Goal: Task Accomplishment & Management: Complete application form

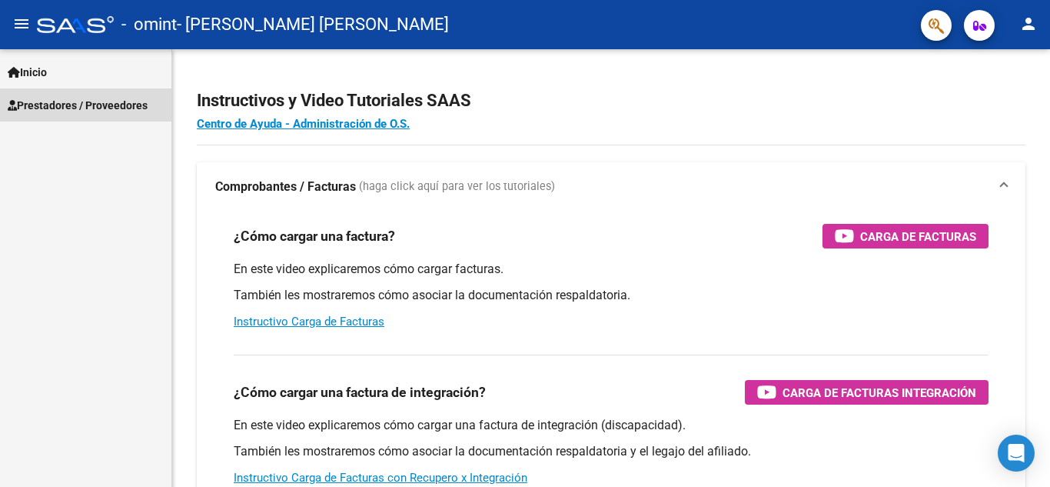
click at [136, 102] on span "Prestadores / Proveedores" at bounding box center [78, 105] width 140 height 17
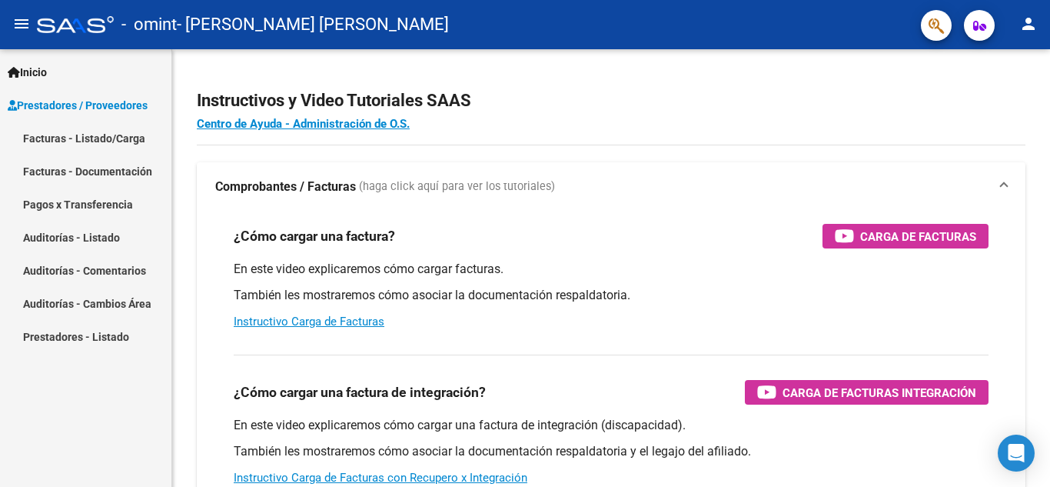
click at [108, 135] on link "Facturas - Listado/Carga" at bounding box center [85, 137] width 171 height 33
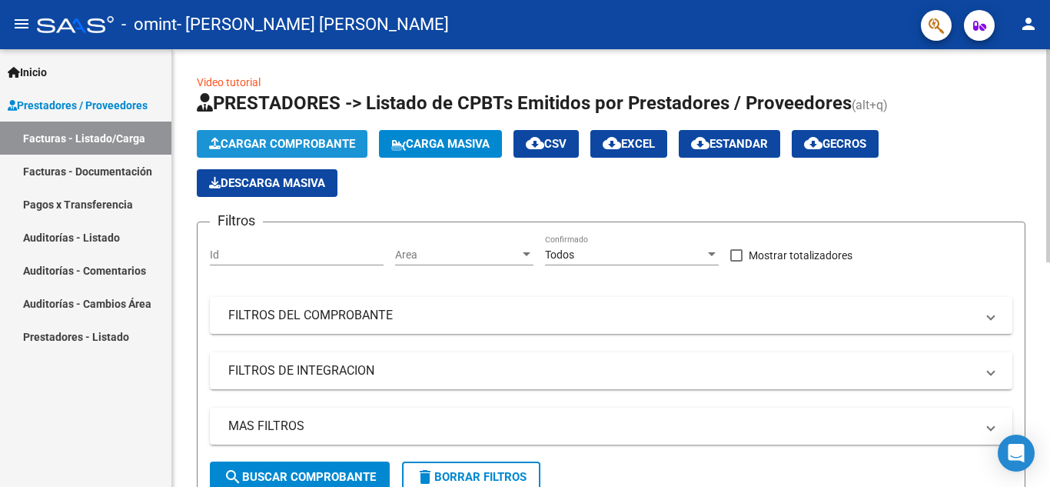
click at [317, 143] on span "Cargar Comprobante" at bounding box center [282, 144] width 146 height 14
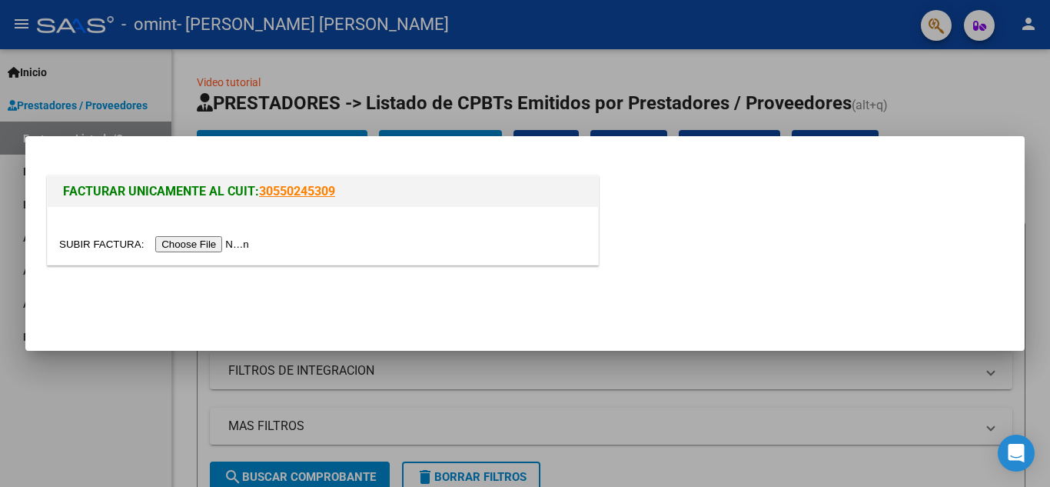
click at [228, 243] on input "file" at bounding box center [156, 244] width 194 height 16
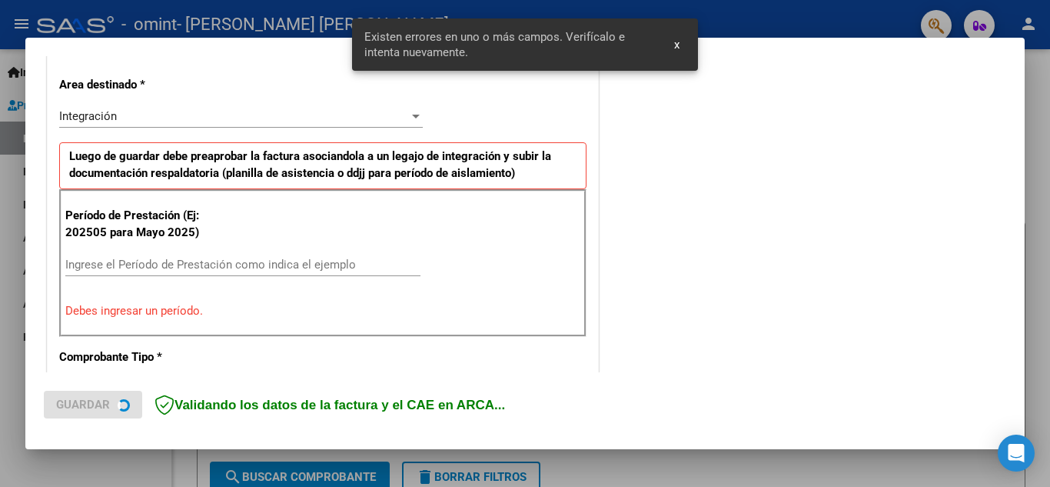
scroll to position [348, 0]
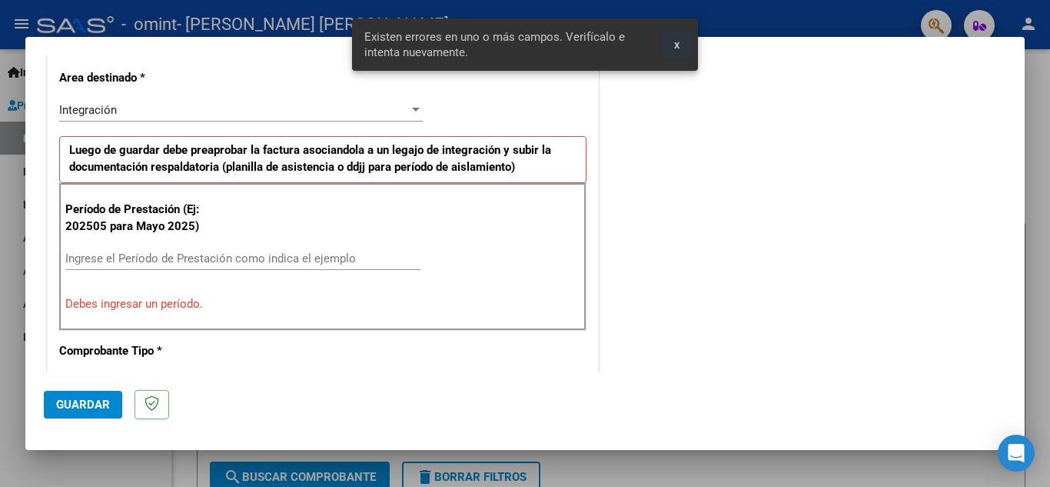
click at [679, 45] on span "x" at bounding box center [676, 45] width 5 height 14
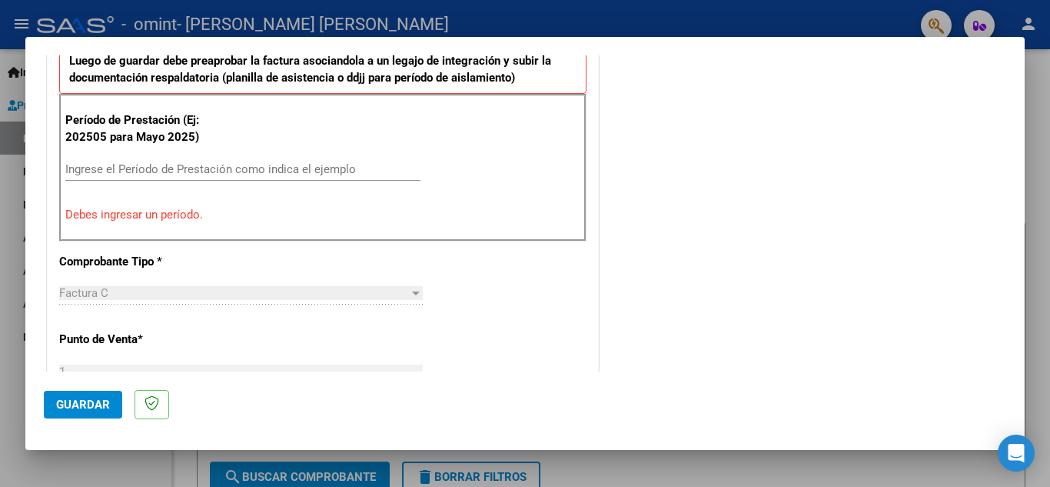
scroll to position [445, 0]
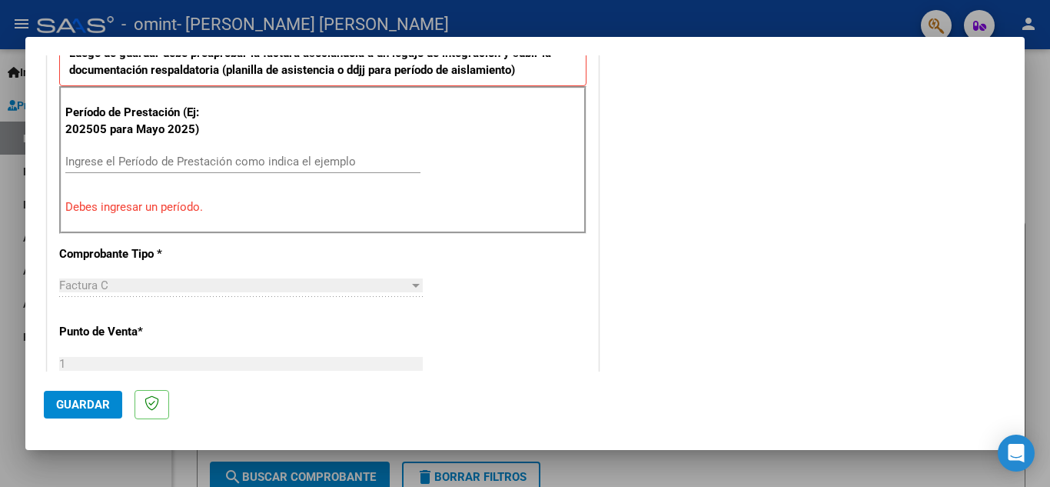
click at [251, 168] on div "Ingrese el Período de Prestación como indica el ejemplo" at bounding box center [242, 161] width 355 height 23
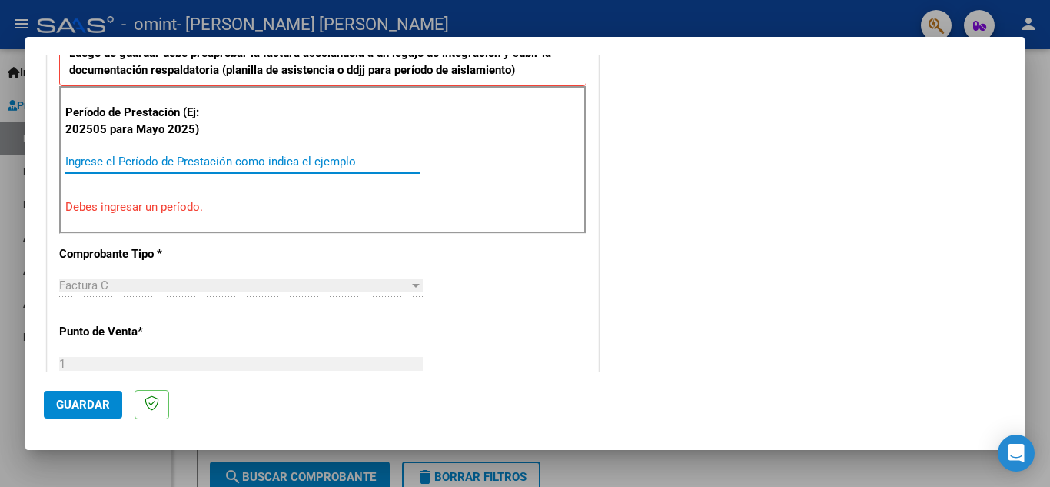
click at [281, 165] on input "Ingrese el Período de Prestación como indica el ejemplo" at bounding box center [242, 161] width 355 height 14
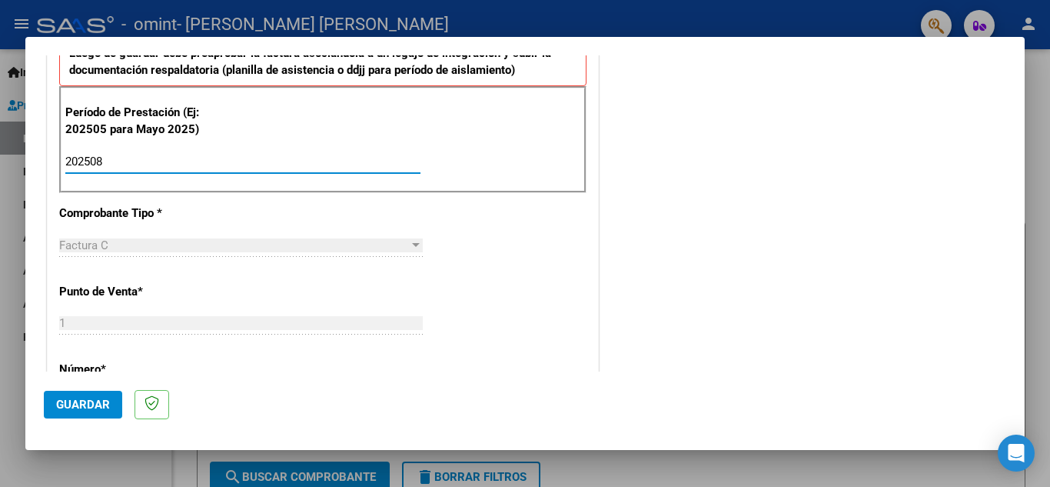
type input "202508"
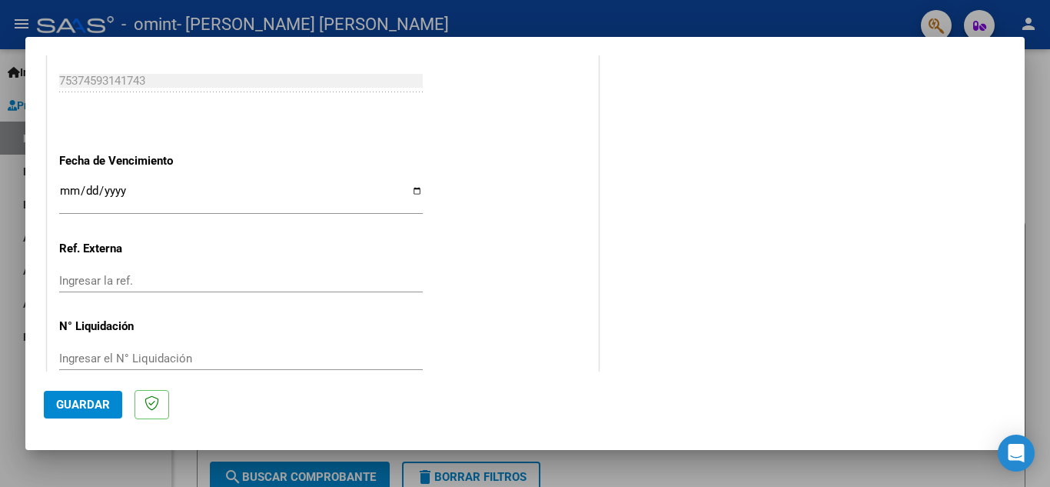
scroll to position [1037, 0]
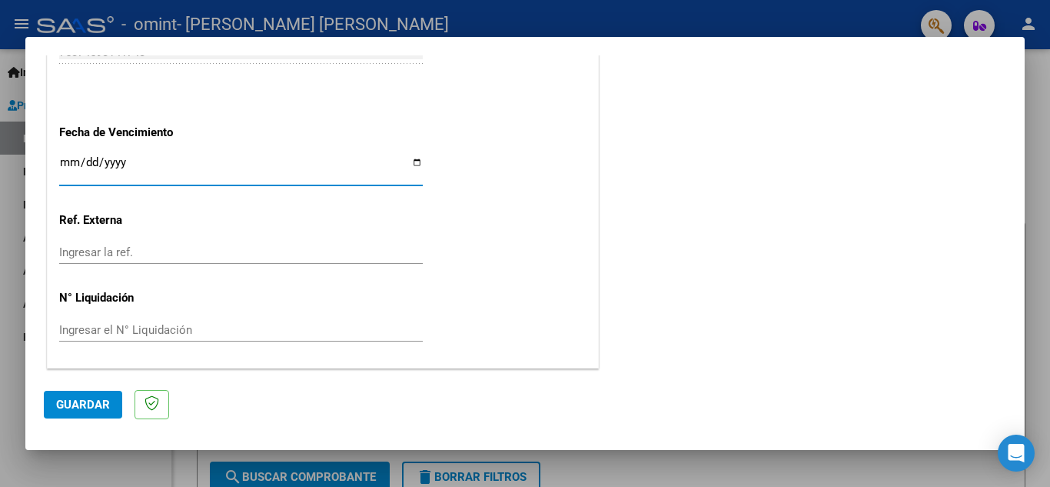
click at [410, 158] on input "Ingresar la fecha" at bounding box center [241, 168] width 364 height 25
type input "[DATE]"
click at [414, 161] on input "[DATE]" at bounding box center [241, 168] width 364 height 25
click at [154, 259] on div "Ingresar la ref." at bounding box center [241, 252] width 364 height 23
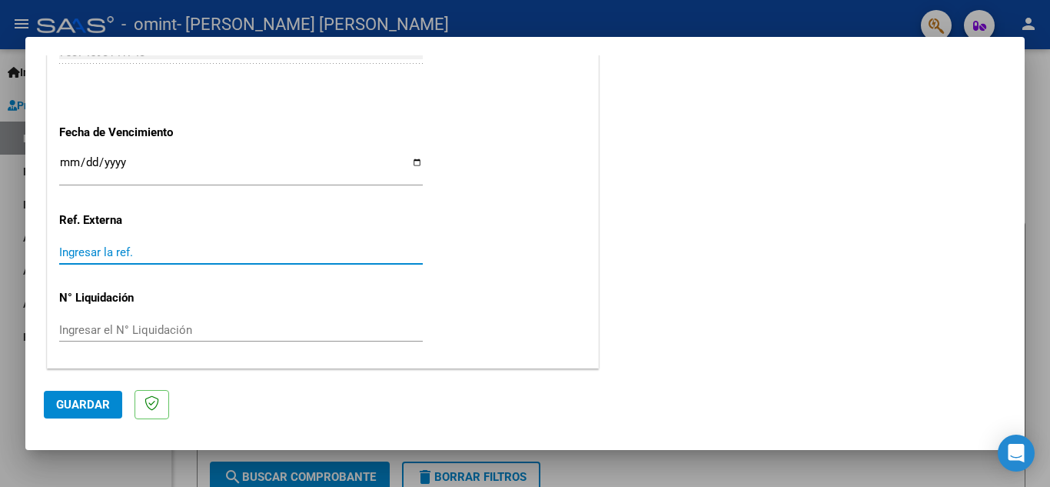
click at [84, 395] on button "Guardar" at bounding box center [83, 404] width 78 height 28
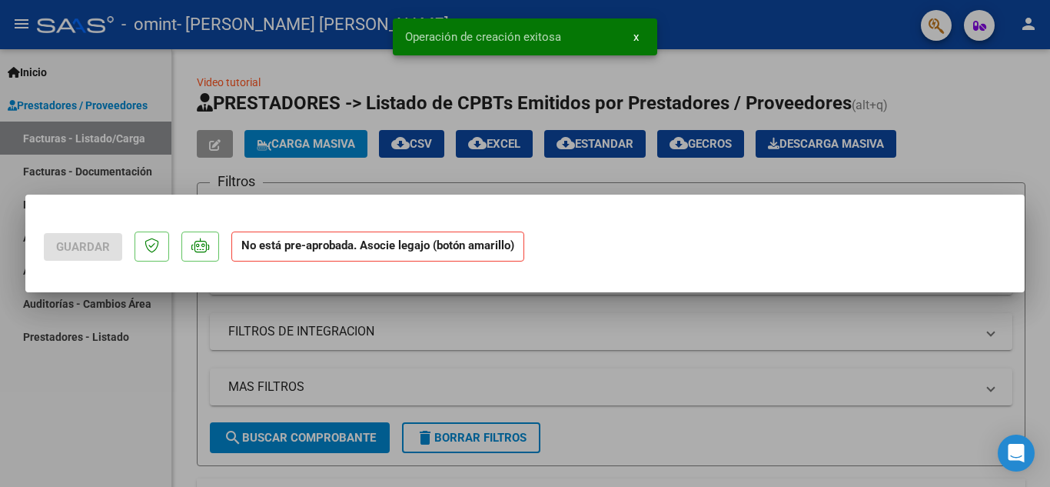
scroll to position [0, 0]
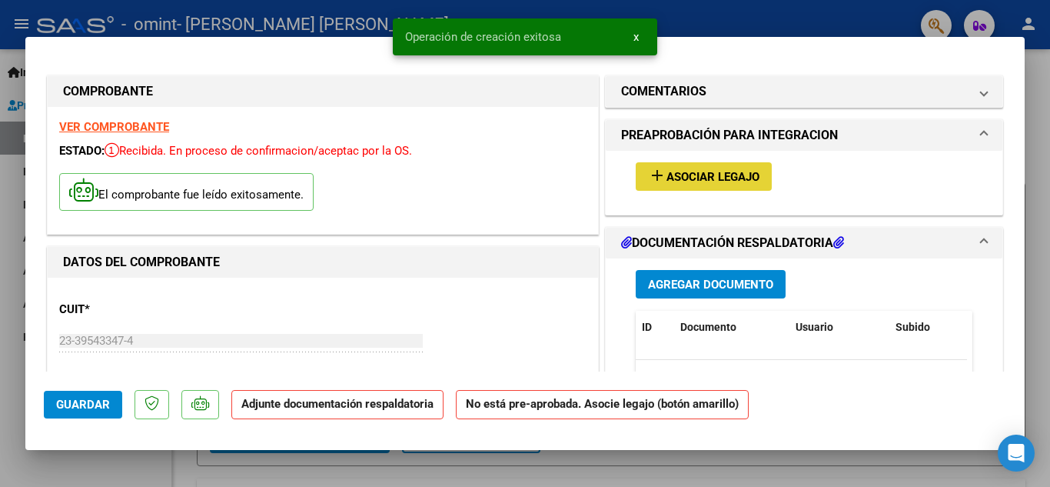
click at [706, 172] on span "Asociar Legajo" at bounding box center [712, 177] width 93 height 14
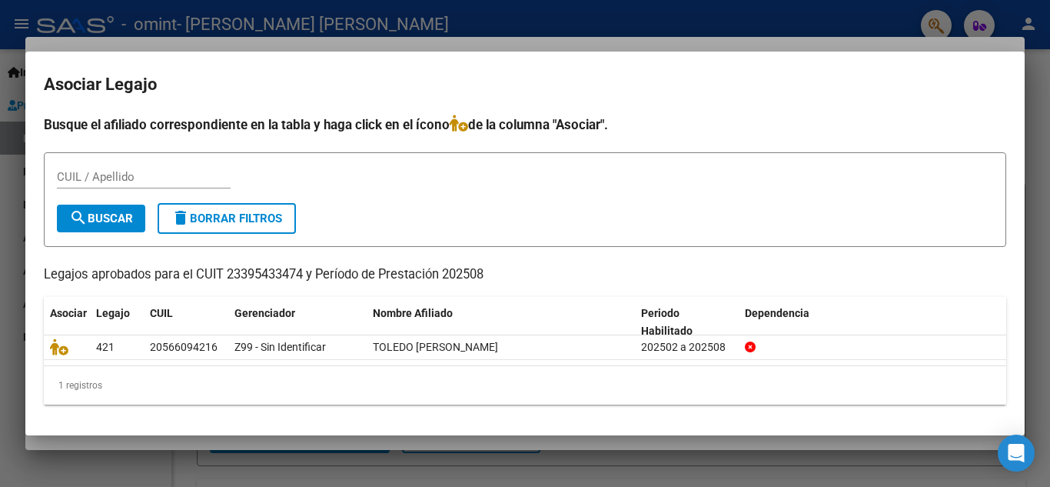
click at [191, 184] on div "CUIL / Apellido" at bounding box center [144, 176] width 174 height 23
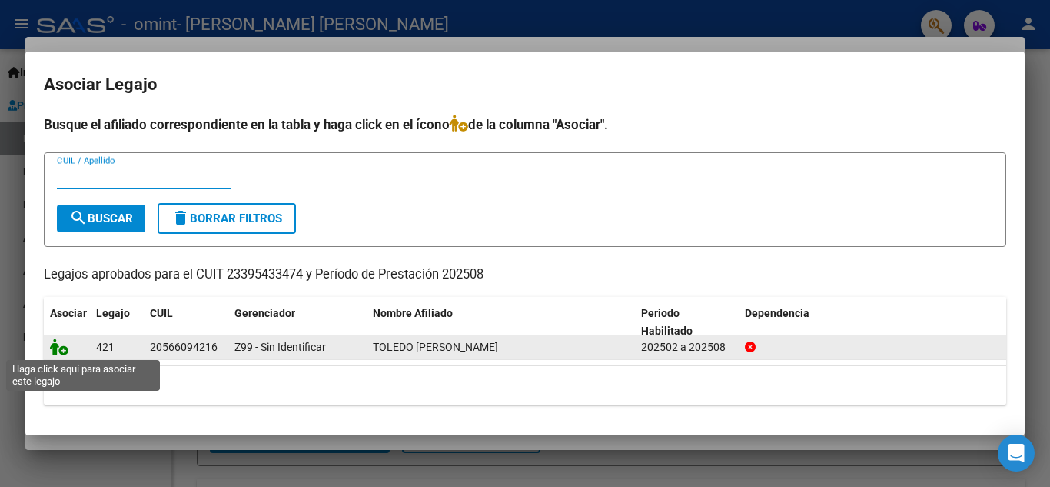
click at [63, 347] on icon at bounding box center [59, 346] width 18 height 17
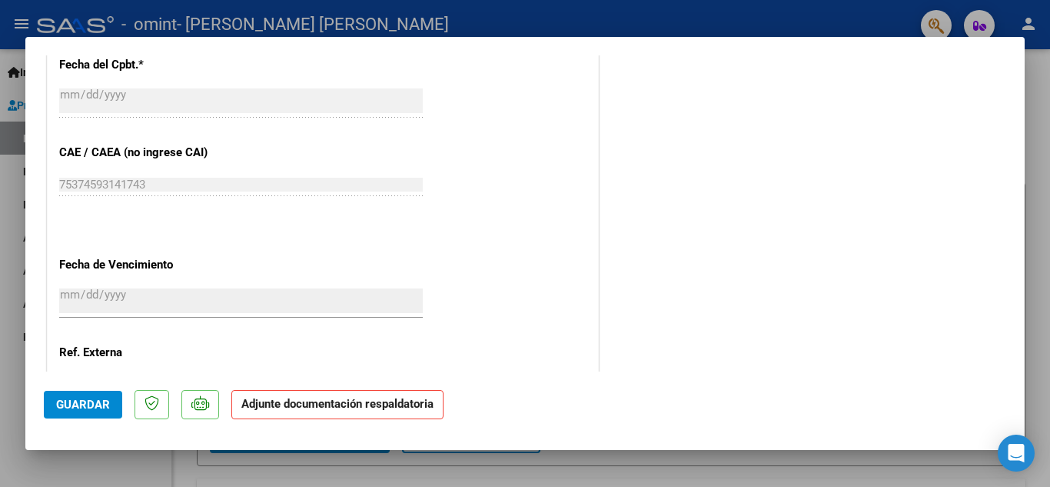
scroll to position [1060, 0]
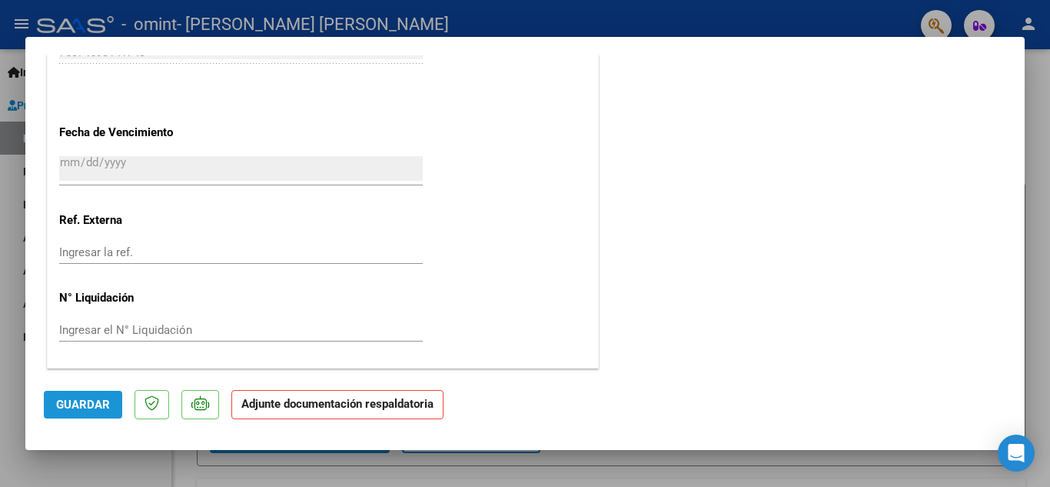
click at [91, 400] on span "Guardar" at bounding box center [83, 404] width 54 height 14
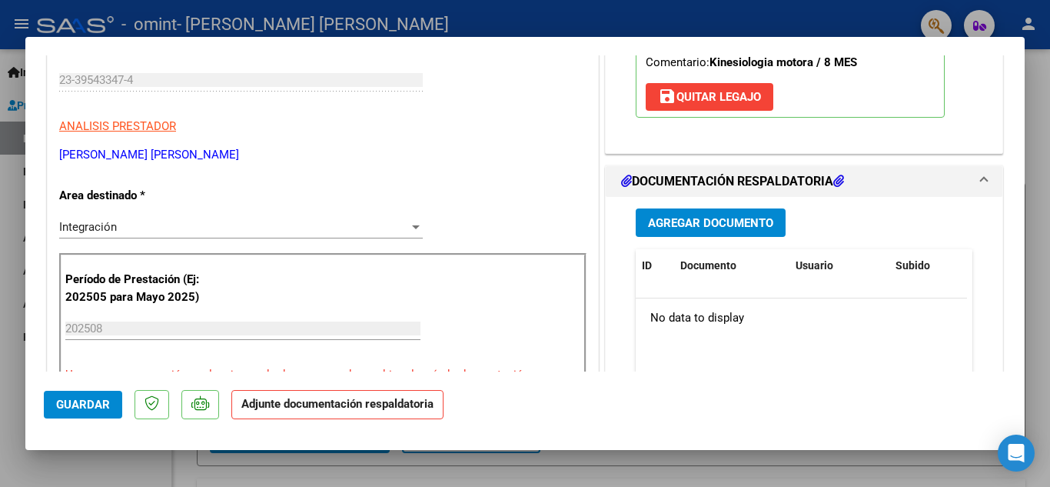
scroll to position [257, 0]
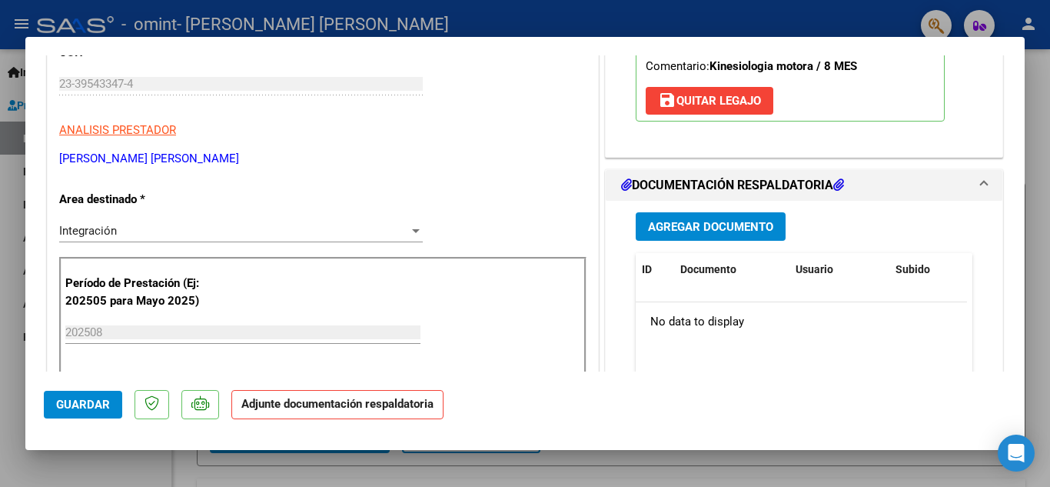
click at [746, 223] on span "Agregar Documento" at bounding box center [710, 227] width 125 height 14
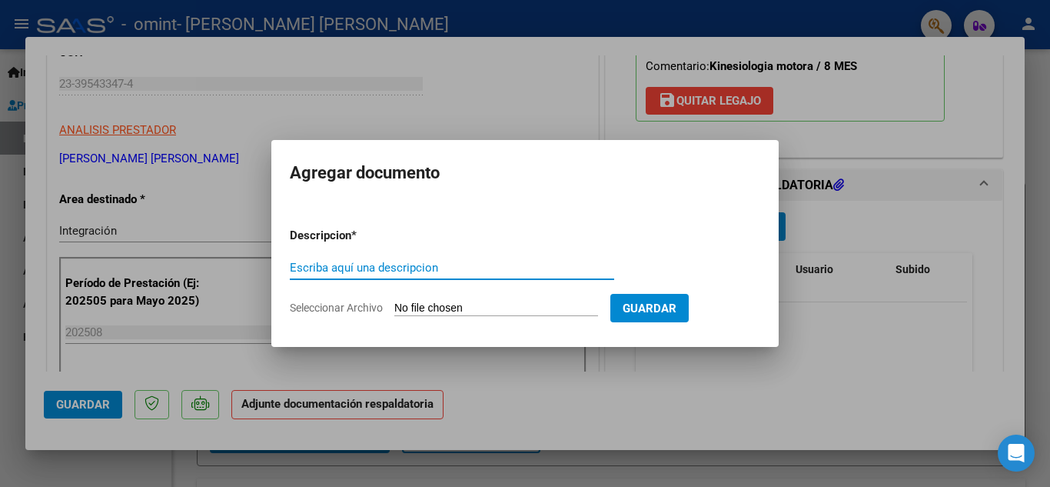
click at [412, 265] on input "Escriba aquí una descripcion" at bounding box center [452, 268] width 324 height 14
type input "PLANILLA DE ASISTENCIA"
click at [469, 301] on input "Seleccionar Archivo" at bounding box center [496, 308] width 204 height 15
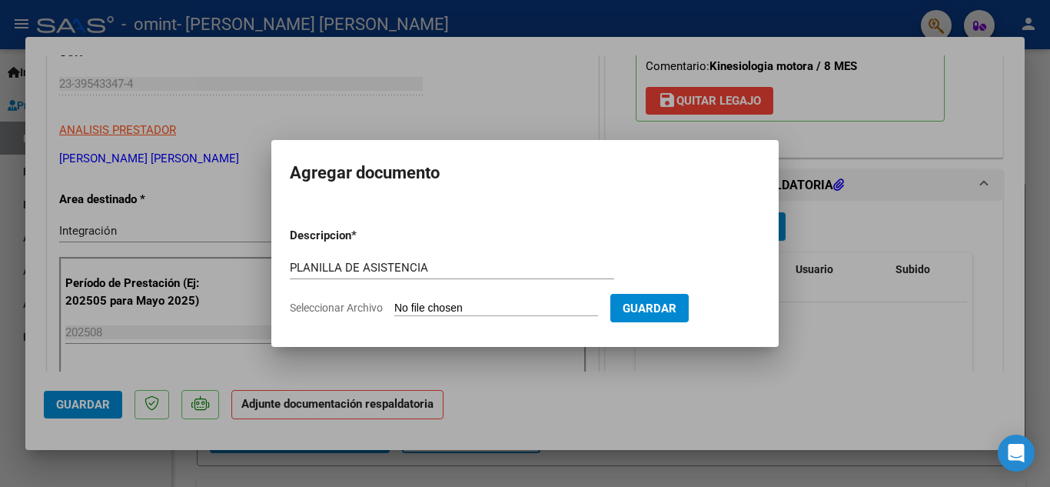
click at [474, 293] on div "PLANILLA DE ASISTENCIA Escriba aquí una descripcion" at bounding box center [452, 275] width 324 height 38
click at [486, 315] on input "Seleccionar Archivo" at bounding box center [496, 308] width 204 height 15
type input "C:\fakepath\ASISTENCIA [PERSON_NAME].jpeg"
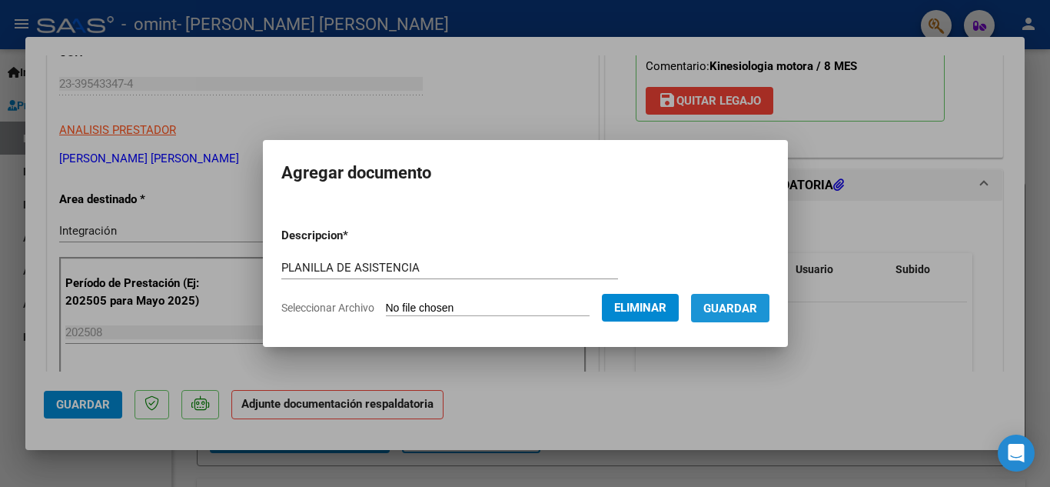
click at [757, 311] on span "Guardar" at bounding box center [730, 308] width 54 height 14
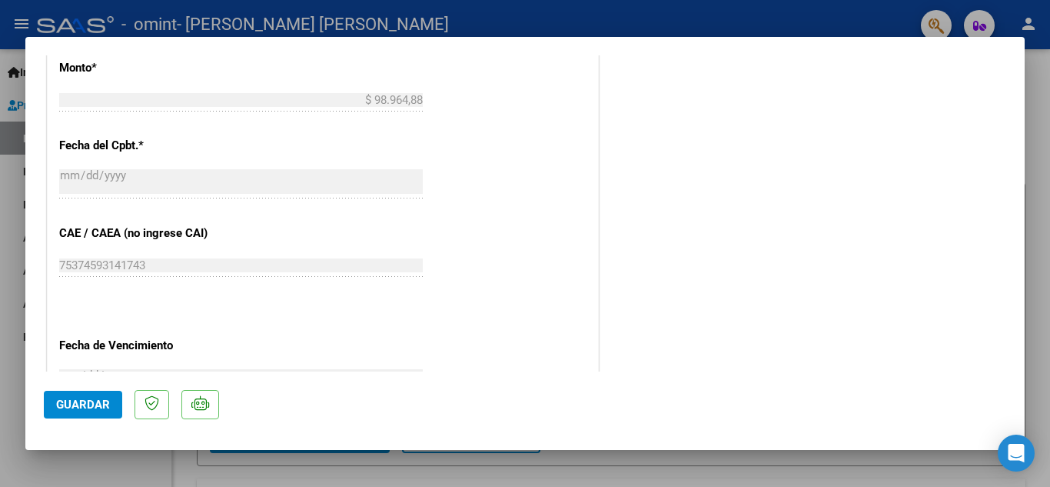
scroll to position [1060, 0]
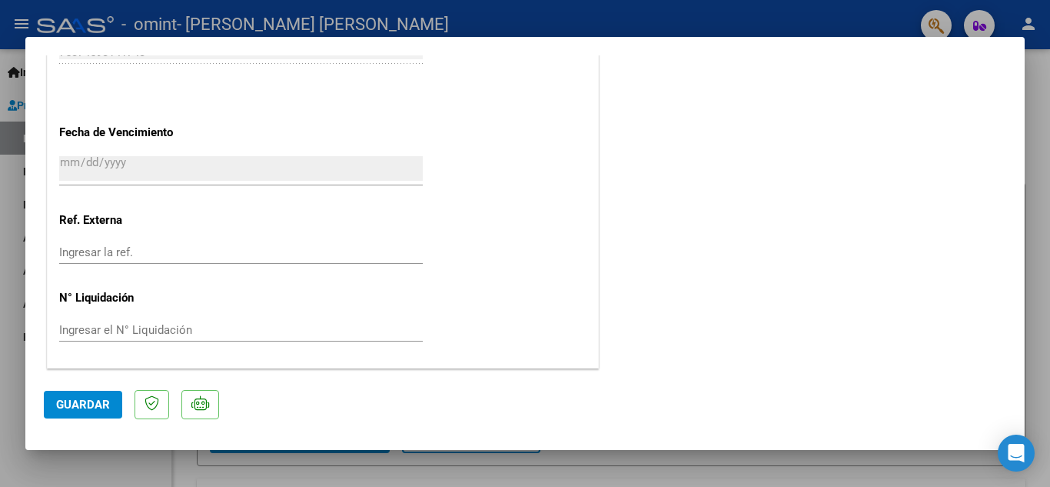
click at [97, 404] on span "Guardar" at bounding box center [83, 404] width 54 height 14
click at [910, 458] on div at bounding box center [525, 243] width 1050 height 487
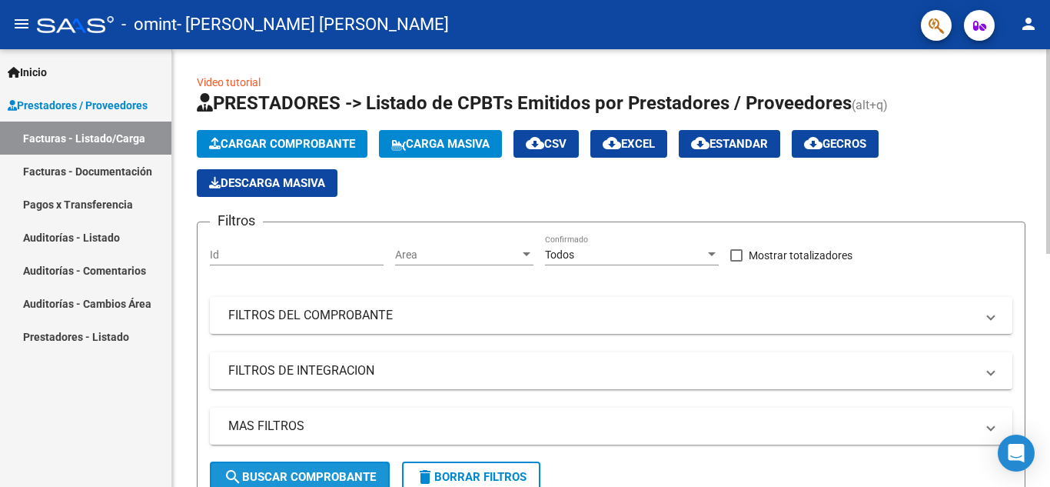
click at [304, 474] on span "search Buscar Comprobante" at bounding box center [300, 477] width 152 height 14
click at [407, 269] on div "Area Area" at bounding box center [464, 256] width 138 height 44
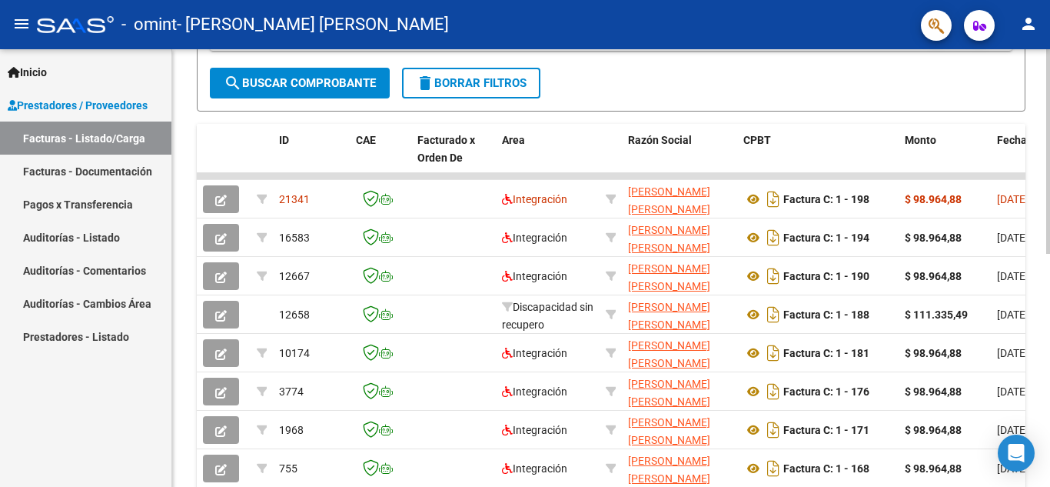
scroll to position [421, 0]
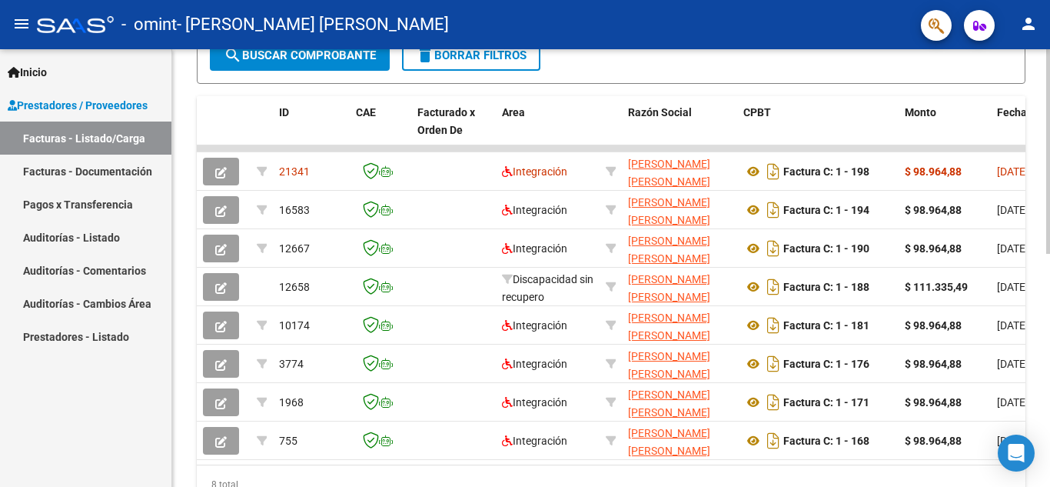
click at [1049, 403] on div at bounding box center [1048, 353] width 4 height 204
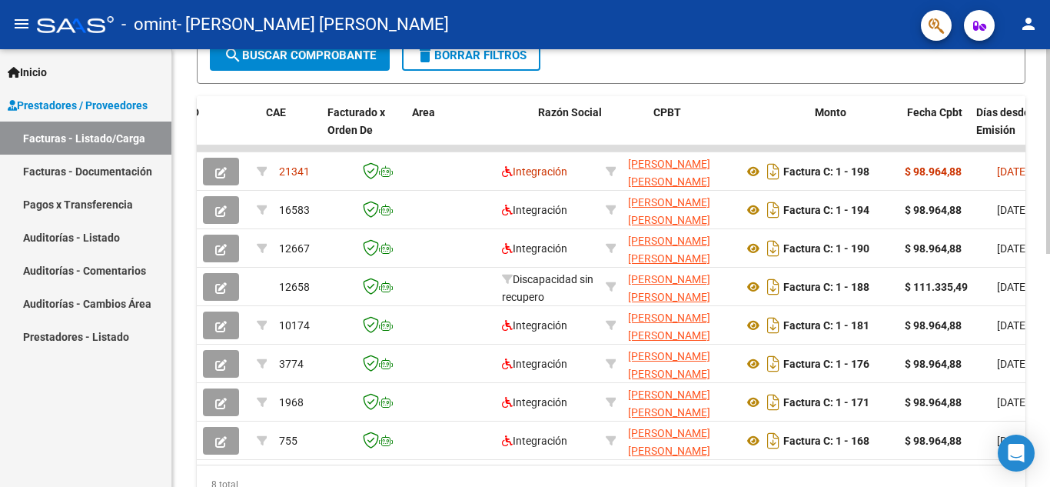
scroll to position [0, 96]
